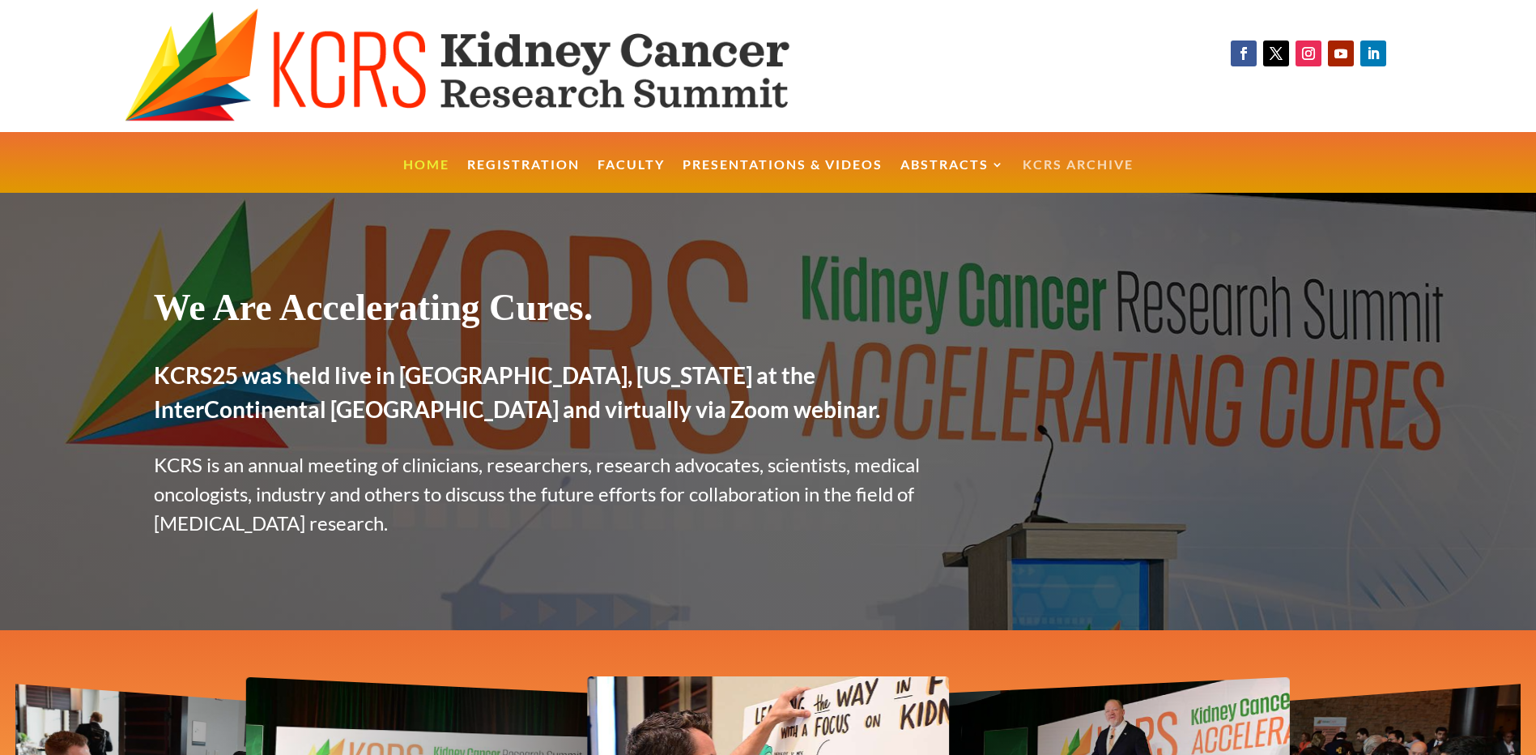
click at [1053, 164] on link "KCRS Archive" at bounding box center [1078, 176] width 111 height 35
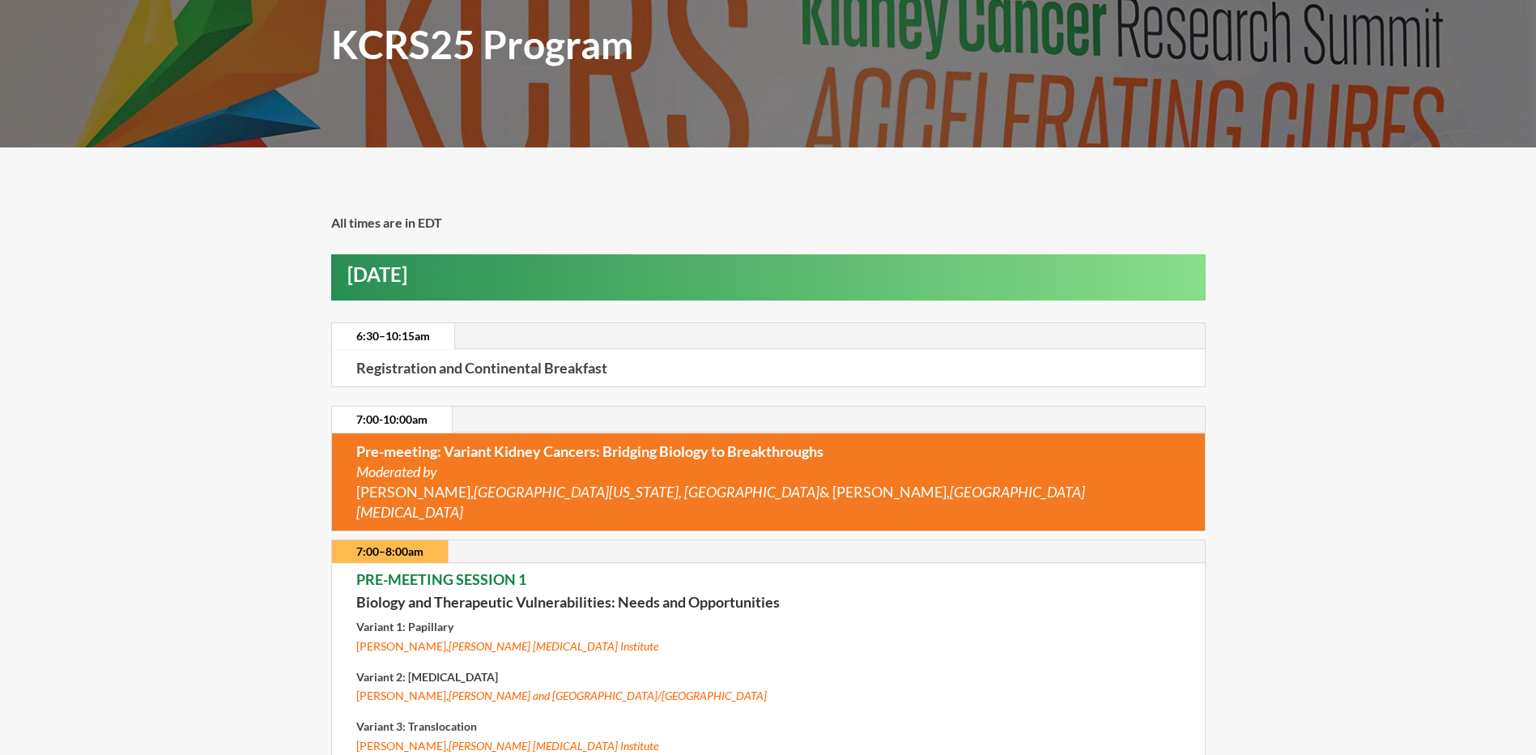
scroll to position [324, 0]
